Goal: Task Accomplishment & Management: Manage account settings

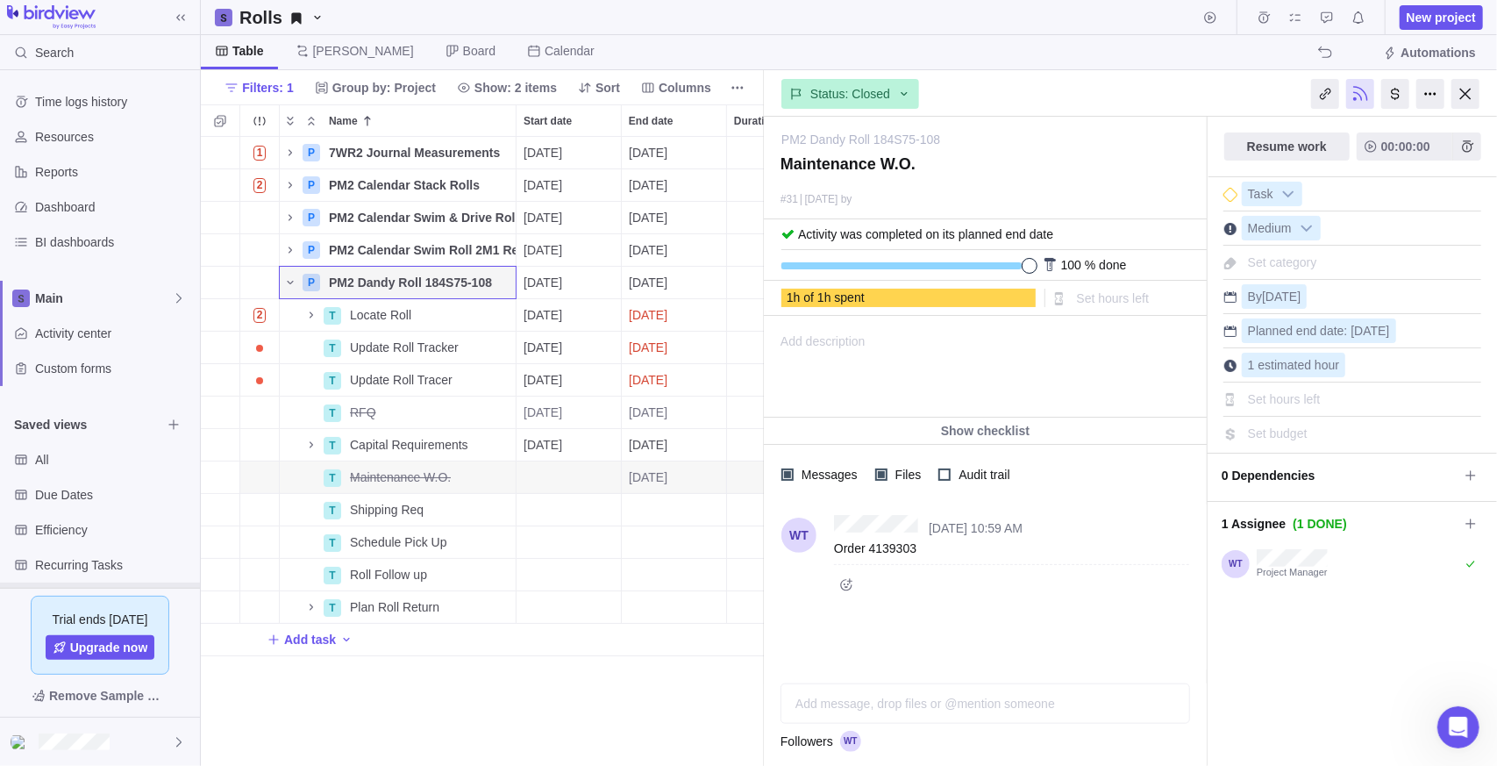
scroll to position [616, 551]
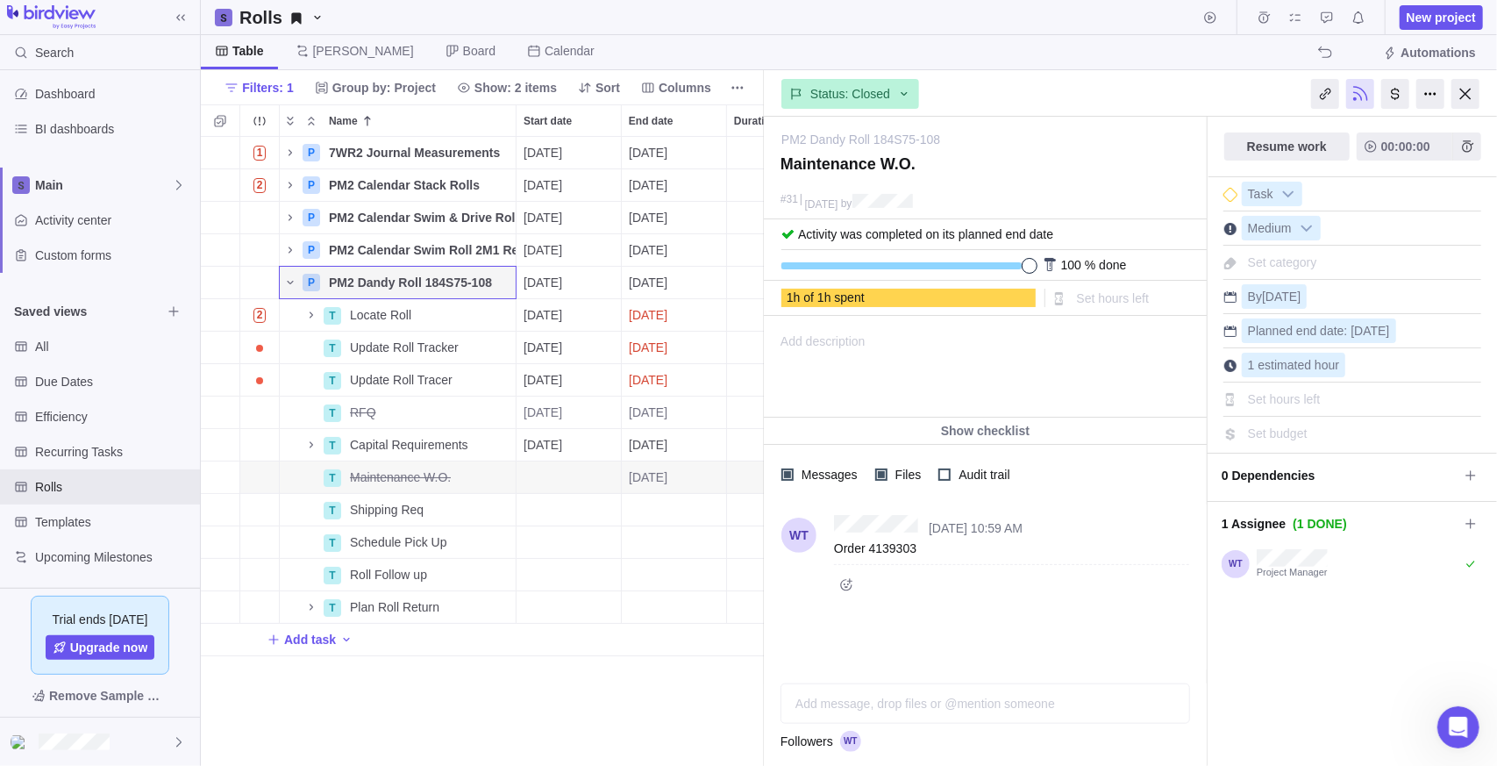
click at [424, 683] on div "1 P 7WR2 Journal Measurements Details [DATE] [DATE] 100d Open 12 2 P PM2 Calend…" at bounding box center [482, 452] width 563 height 630
click at [1464, 96] on div at bounding box center [1465, 94] width 28 height 30
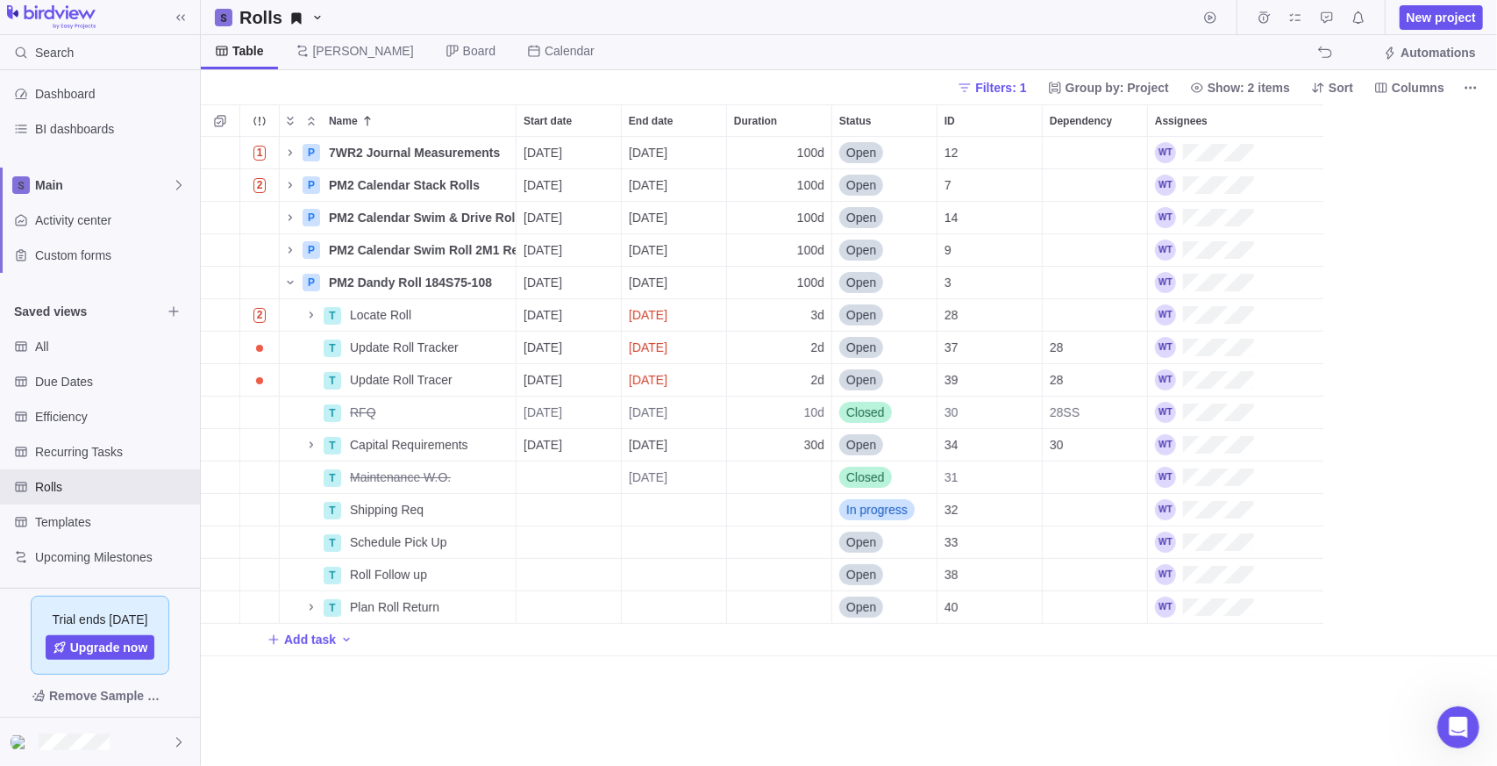
scroll to position [616, 1284]
click at [989, 16] on div "Rolls New project" at bounding box center [849, 17] width 1296 height 35
click at [291, 283] on icon "Name" at bounding box center [290, 282] width 14 height 14
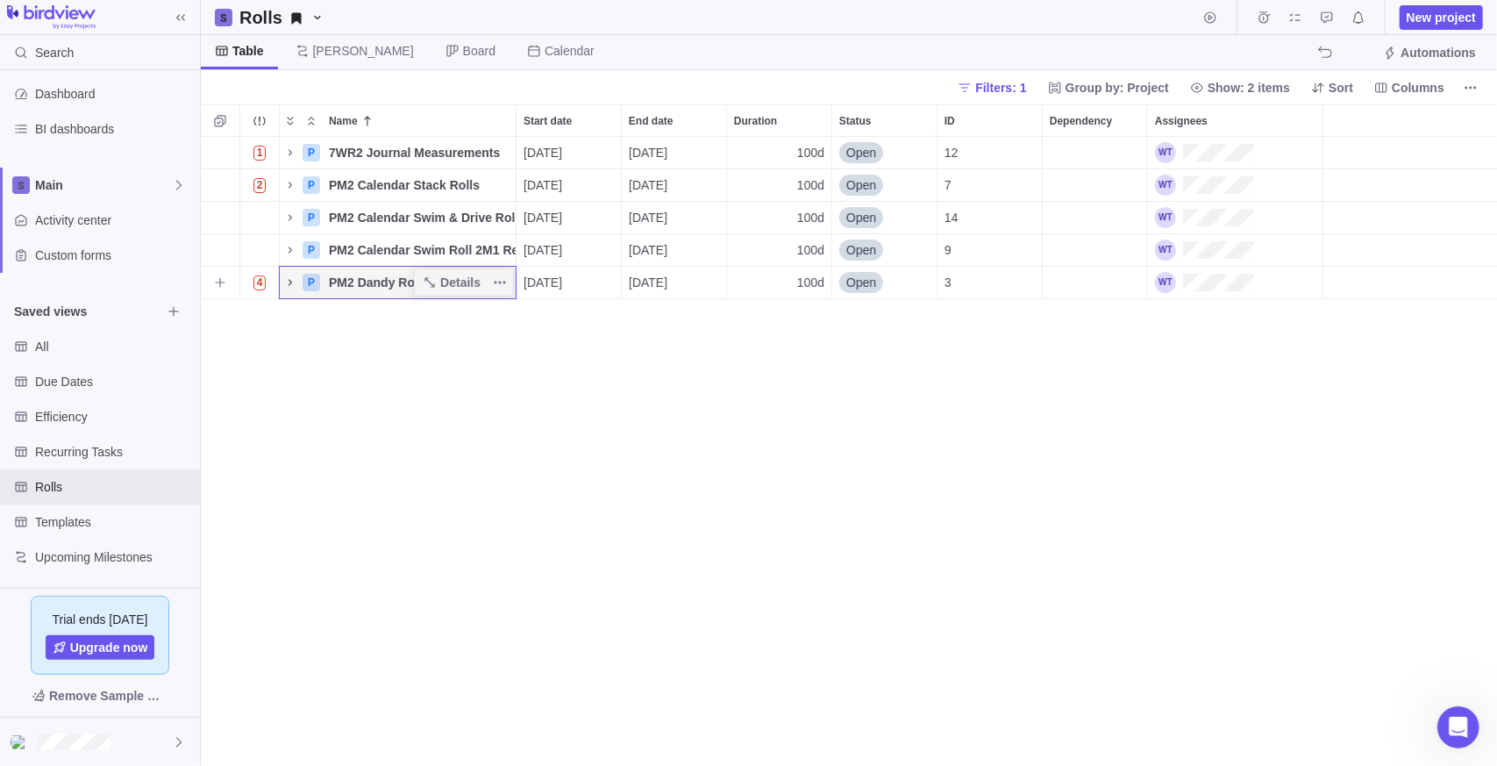
drag, startPoint x: 284, startPoint y: 278, endPoint x: 288, endPoint y: 287, distance: 9.4
click at [284, 279] on icon "Name" at bounding box center [290, 282] width 14 height 14
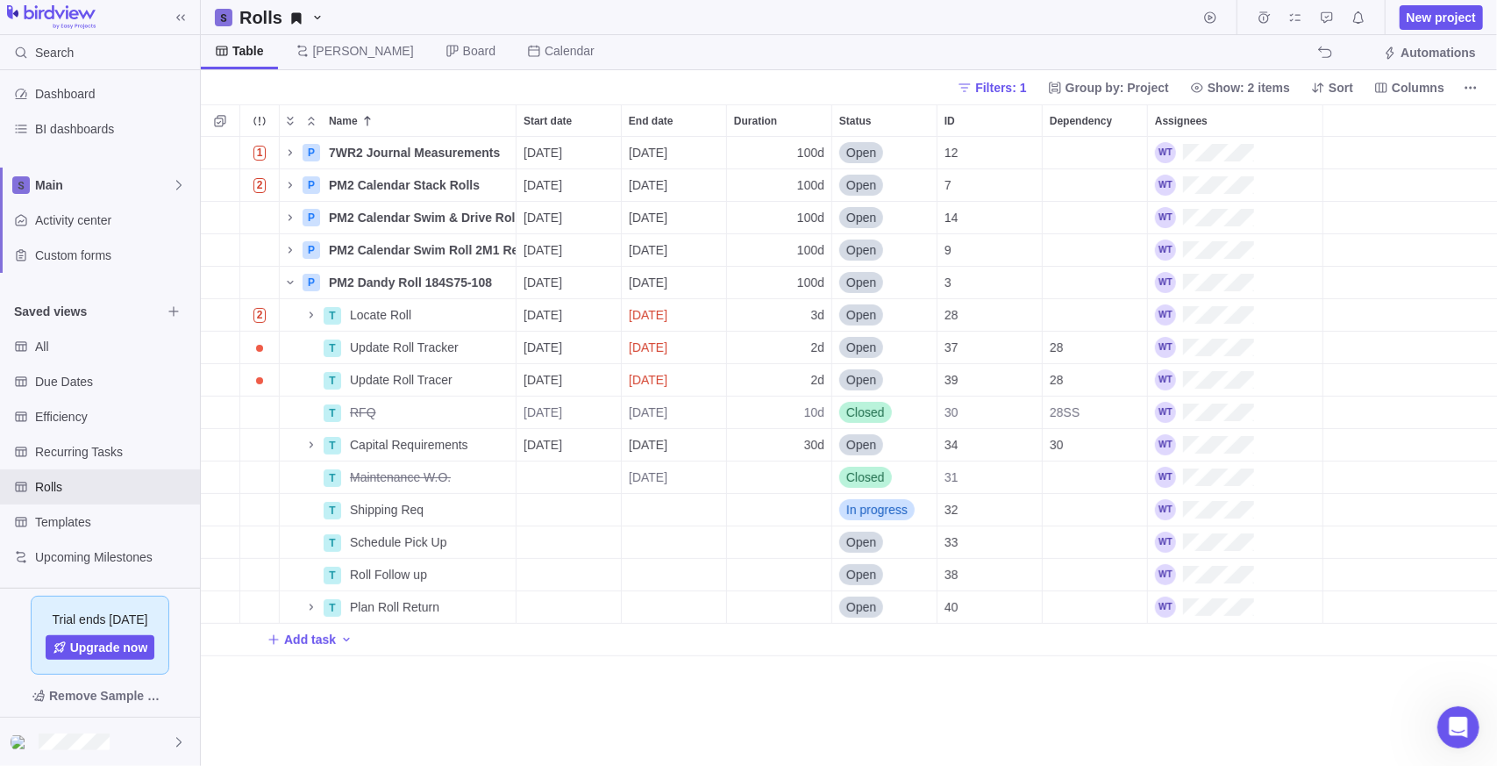
click at [653, 695] on div "1 P 7WR2 Journal Measurements Details [DATE] [DATE] 100d Open 12 2 P PM2 Calend…" at bounding box center [849, 452] width 1296 height 630
click at [292, 83] on div "Filters: 1 Group by: Project Show: 2 items Sort Columns" at bounding box center [849, 87] width 1296 height 34
